Goal: Task Accomplishment & Management: Complete application form

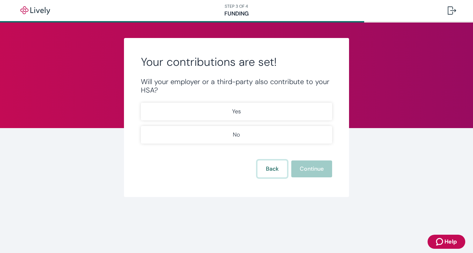
click at [272, 176] on button "Back" at bounding box center [273, 169] width 30 height 17
click at [268, 180] on div "Your contributions are set! Will your employer or a third-party also contribute…" at bounding box center [237, 117] width 226 height 159
click at [269, 168] on button "Back" at bounding box center [273, 169] width 30 height 17
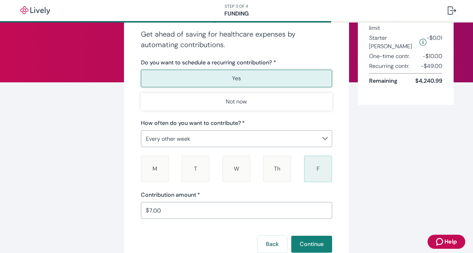
scroll to position [56, 0]
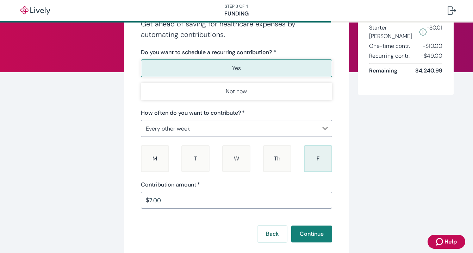
click at [205, 199] on input "7.00" at bounding box center [240, 200] width 183 height 14
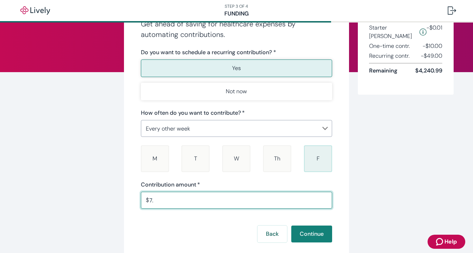
type input "7"
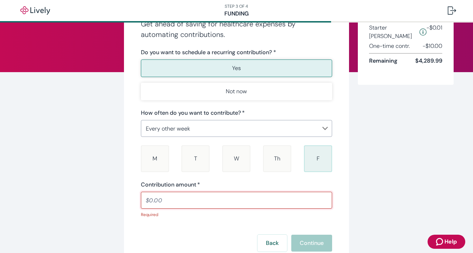
type input "5"
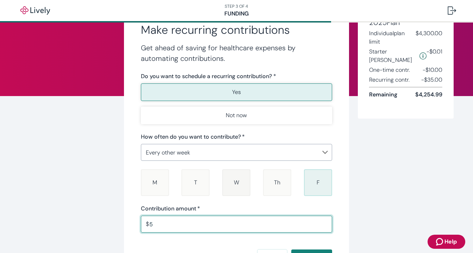
scroll to position [32, 0]
click at [216, 152] on body "STEP 3 OF 4 Funding Make recurring contributions Get ahead of saving for health…" at bounding box center [236, 126] width 473 height 253
type input "7.00"
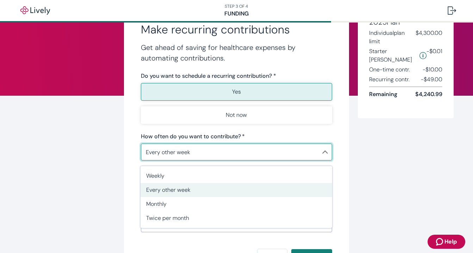
click at [88, 171] on div at bounding box center [236, 126] width 473 height 253
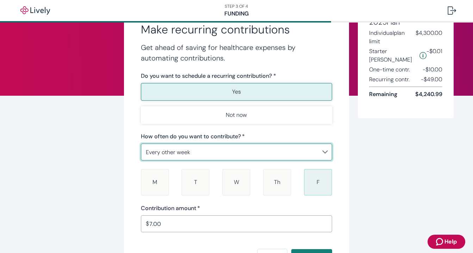
click at [206, 153] on body "STEP 3 OF 4 Funding Make recurring contributions Get ahead of saving for health…" at bounding box center [236, 126] width 473 height 253
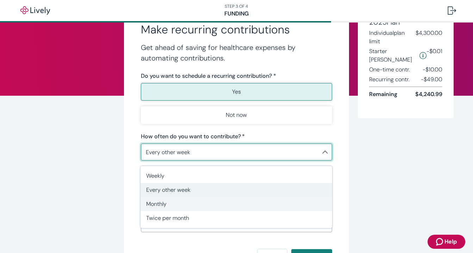
click at [182, 205] on span "Monthly" at bounding box center [236, 204] width 180 height 8
type input "Monthly"
type input "0.01"
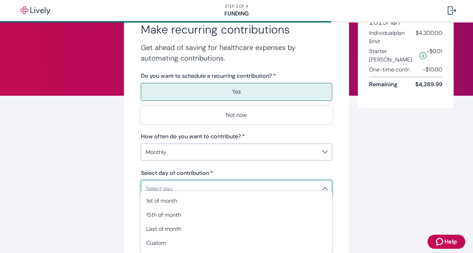
click at [215, 189] on body "STEP 3 OF 4 Funding Make recurring contributions Get ahead of saving for health…" at bounding box center [236, 126] width 473 height 253
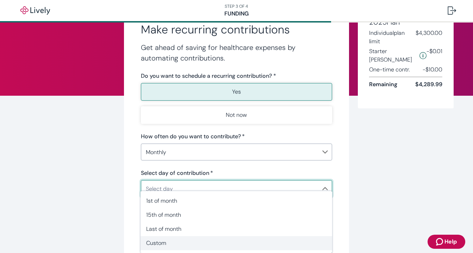
click at [173, 242] on span "Custom" at bounding box center [236, 243] width 180 height 8
type input "Monthly"
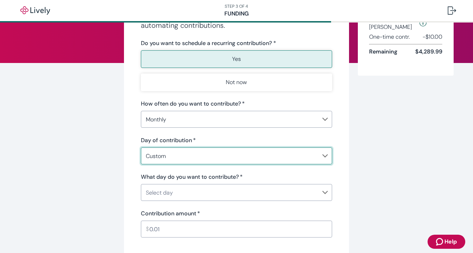
scroll to position [67, 0]
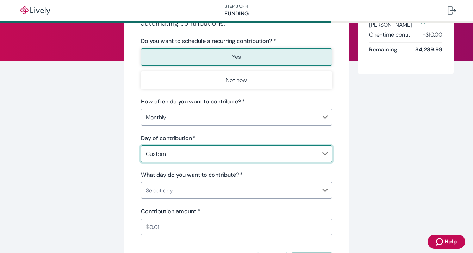
click at [176, 189] on body "STEP 3 OF 4 Funding Make recurring contributions Get ahead of saving for health…" at bounding box center [236, 126] width 473 height 253
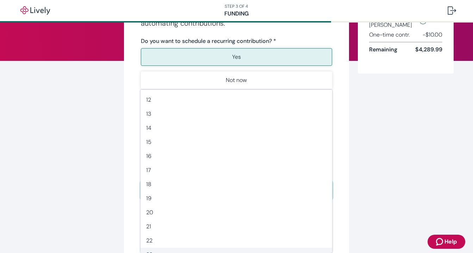
scroll to position [149, 0]
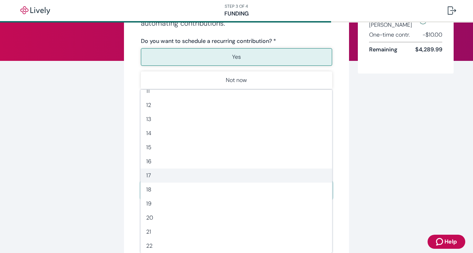
click at [151, 176] on span "17" at bounding box center [236, 176] width 180 height 8
type input "17"
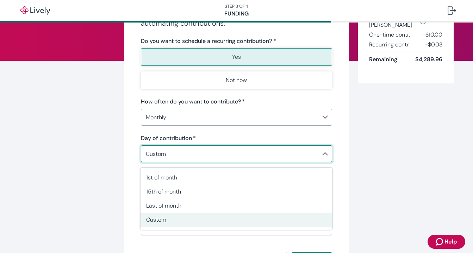
click at [174, 155] on body "STEP 3 OF 4 Funding Make recurring contributions Get ahead of saving for health…" at bounding box center [236, 126] width 473 height 253
click at [174, 115] on div at bounding box center [236, 126] width 473 height 253
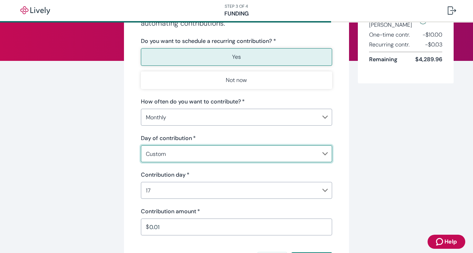
click at [173, 116] on body "STEP 3 OF 4 Funding Make recurring contributions Get ahead of saving for health…" at bounding box center [236, 126] width 473 height 253
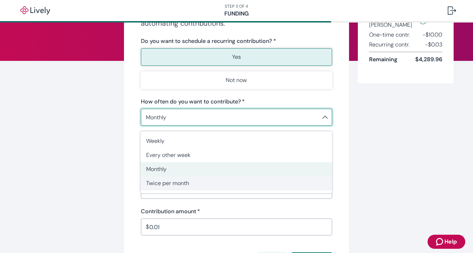
click at [175, 184] on span "Twice per month" at bounding box center [236, 183] width 180 height 8
type input "TwicePerMonth"
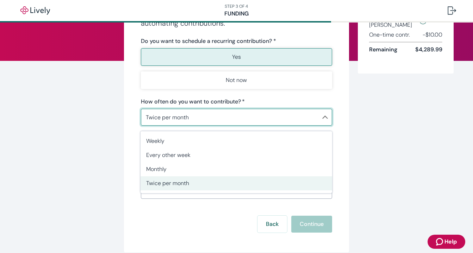
click at [179, 119] on body "STEP 3 OF 4 Funding Make recurring contributions Get ahead of saving for health…" at bounding box center [236, 126] width 473 height 253
click at [117, 152] on div at bounding box center [236, 126] width 473 height 253
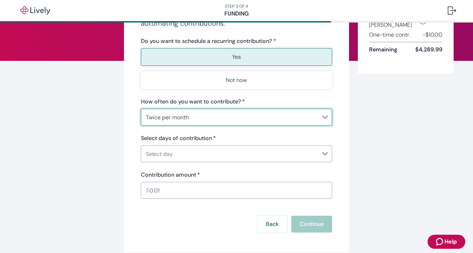
click at [182, 154] on body "STEP 3 OF 4 Funding Make recurring contributions Get ahead of saving for health…" at bounding box center [236, 126] width 473 height 253
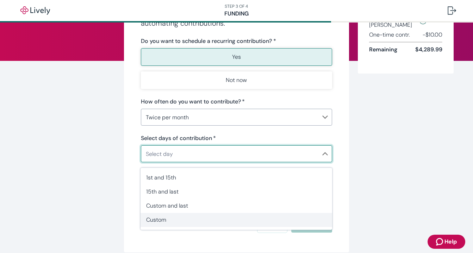
click at [157, 227] on li "Custom" at bounding box center [237, 220] width 192 height 14
type input "TwicePerMonthCustom"
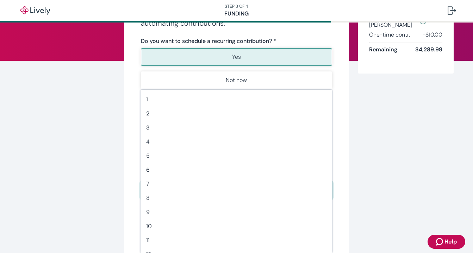
click at [176, 186] on body "STEP 3 OF 4 Funding Make recurring contributions Get ahead of saving for health…" at bounding box center [236, 126] width 473 height 253
click at [123, 178] on div at bounding box center [236, 126] width 473 height 253
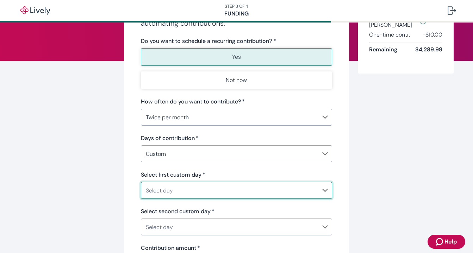
click at [196, 155] on body "STEP 3 OF 4 Funding Make recurring contributions Get ahead of saving for health…" at bounding box center [236, 126] width 473 height 253
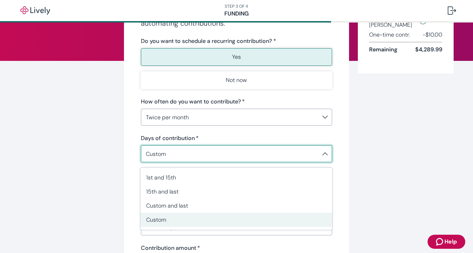
click at [122, 199] on div at bounding box center [236, 126] width 473 height 253
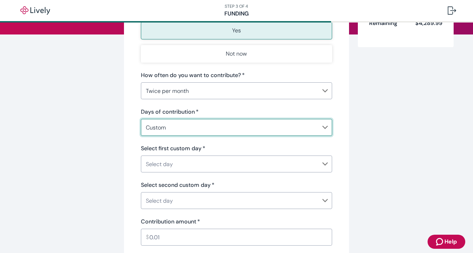
scroll to position [94, 0]
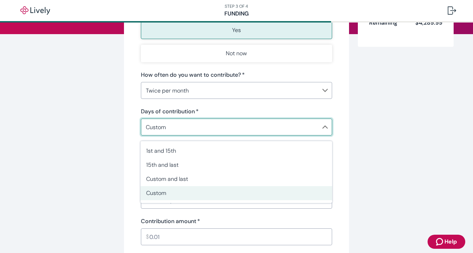
click at [184, 131] on body "STEP 3 OF 4 Funding Make recurring contributions Get ahead of saving for health…" at bounding box center [236, 126] width 473 height 253
click at [112, 142] on div at bounding box center [236, 126] width 473 height 253
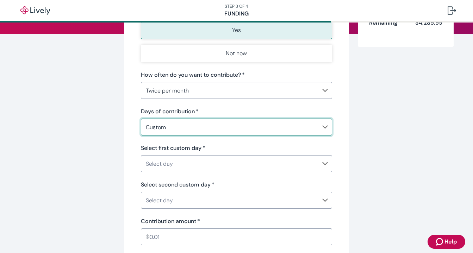
click at [176, 130] on body "STEP 3 OF 4 Funding Make recurring contributions Get ahead of saving for health…" at bounding box center [236, 126] width 473 height 253
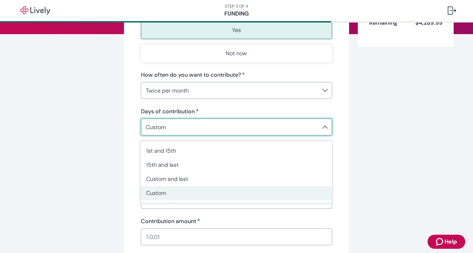
click at [103, 176] on div at bounding box center [236, 126] width 473 height 253
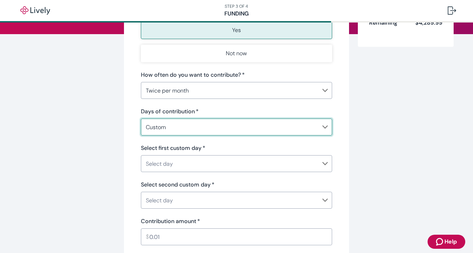
click at [222, 91] on body "STEP 3 OF 4 Funding Make recurring contributions Get ahead of saving for health…" at bounding box center [236, 126] width 473 height 253
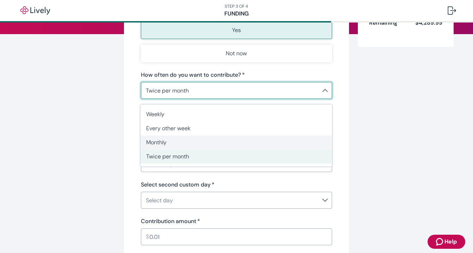
click at [175, 144] on span "Monthly" at bounding box center [236, 142] width 180 height 8
type input "Monthly"
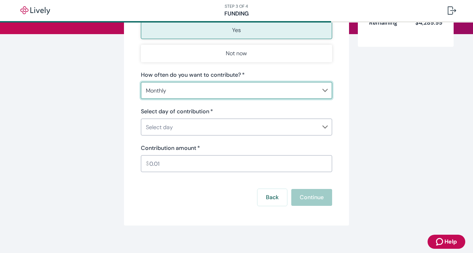
click at [189, 129] on body "STEP 3 OF 4 Funding Make recurring contributions Get ahead of saving for health…" at bounding box center [236, 126] width 473 height 253
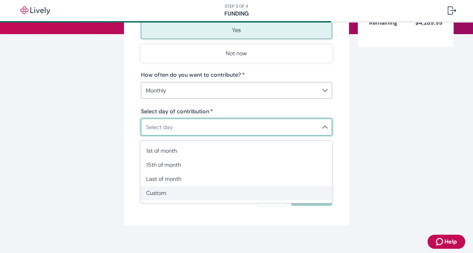
click at [173, 197] on span "Custom" at bounding box center [236, 193] width 180 height 8
type input "Monthly"
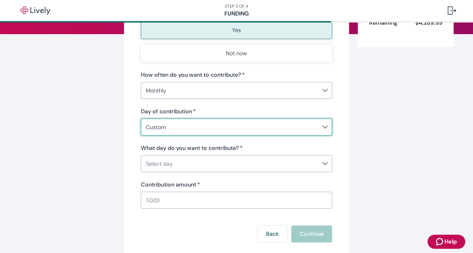
click at [243, 166] on body "STEP 3 OF 4 Funding Make recurring contributions Get ahead of saving for health…" at bounding box center [236, 126] width 473 height 253
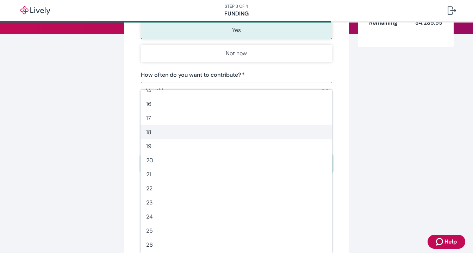
scroll to position [207, 0]
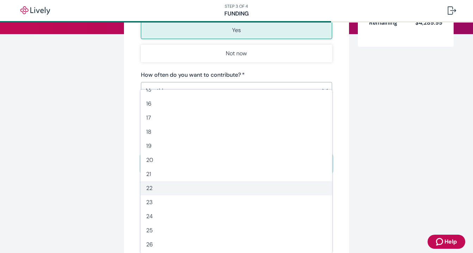
click at [152, 187] on span "22" at bounding box center [236, 188] width 180 height 8
type input "22"
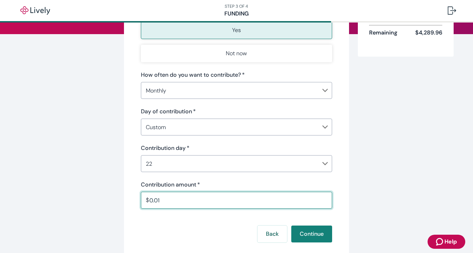
drag, startPoint x: 213, startPoint y: 206, endPoint x: 89, endPoint y: 206, distance: 124.0
click at [89, 206] on div "Make recurring contributions Get ahead of saving for healthcare expenses by aut…" at bounding box center [237, 103] width 338 height 319
drag, startPoint x: 182, startPoint y: 203, endPoint x: 130, endPoint y: 202, distance: 51.8
click at [130, 202] on div "Make recurring contributions Get ahead of saving for healthcare expenses by aut…" at bounding box center [237, 103] width 226 height 319
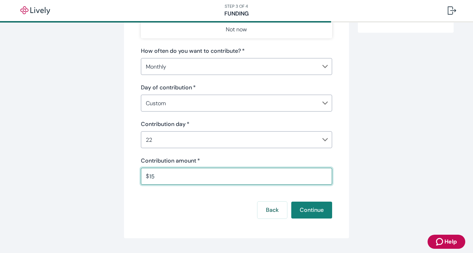
scroll to position [118, 0]
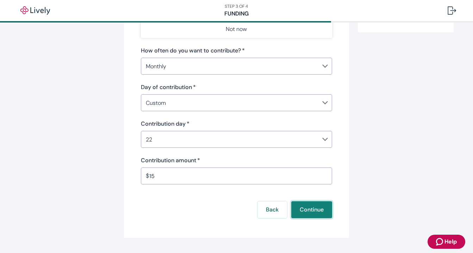
type input "15.00"
click at [318, 213] on button "Continue" at bounding box center [311, 210] width 41 height 17
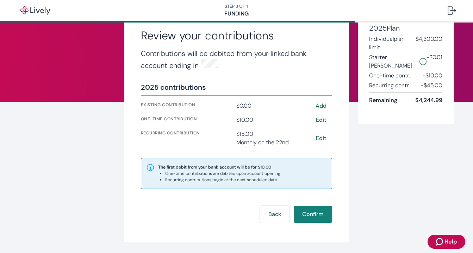
scroll to position [34, 0]
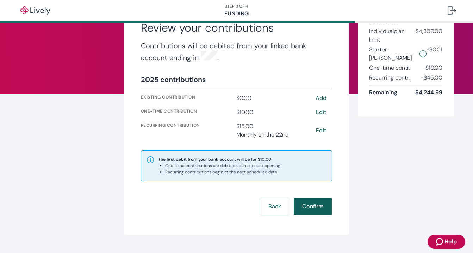
click at [313, 207] on button "Confirm" at bounding box center [313, 206] width 38 height 17
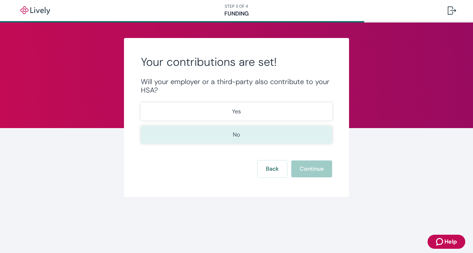
click at [265, 136] on button "No" at bounding box center [237, 135] width 192 height 18
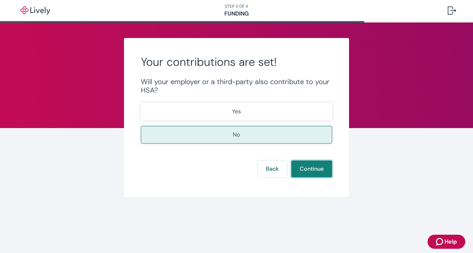
click at [320, 172] on button "Continue" at bounding box center [311, 169] width 41 height 17
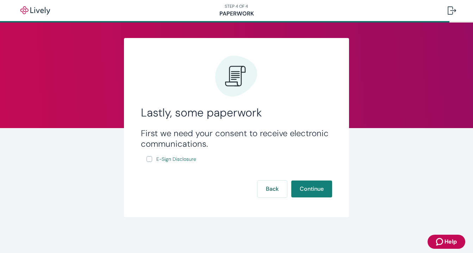
click at [152, 160] on input "E-Sign Disclosure" at bounding box center [150, 159] width 6 height 6
checkbox input "true"
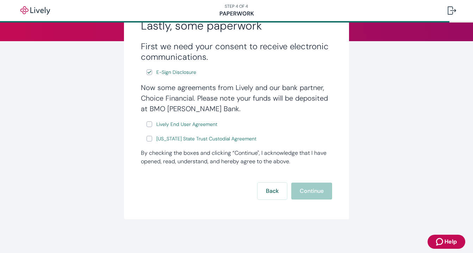
click at [148, 125] on input "Lively End User Agreement" at bounding box center [150, 125] width 6 height 6
checkbox input "true"
click at [150, 139] on input "[US_STATE] State Trust Custodial Agreement" at bounding box center [150, 139] width 6 height 6
checkbox input "true"
click at [304, 190] on button "Continue" at bounding box center [311, 191] width 41 height 17
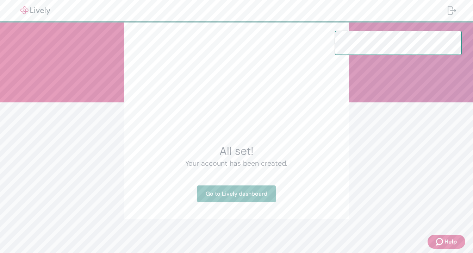
scroll to position [26, 0]
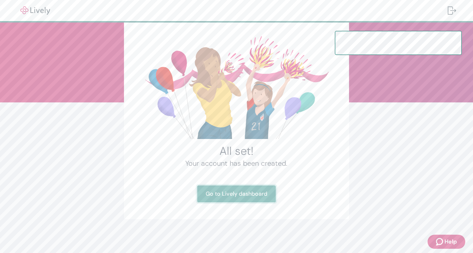
click at [253, 200] on link "Go to Lively dashboard" at bounding box center [236, 194] width 79 height 17
